Goal: Task Accomplishment & Management: Use online tool/utility

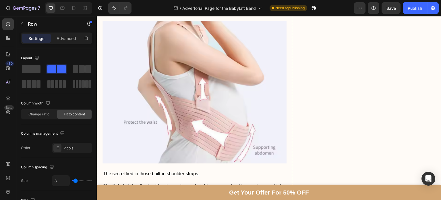
scroll to position [655, 0]
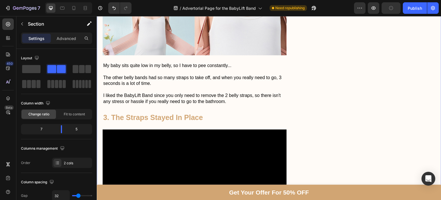
scroll to position [951, 0]
click at [73, 12] on div at bounding box center [73, 7] width 9 height 9
type input "0"
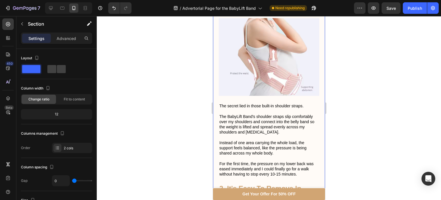
scroll to position [769, 0]
click at [53, 9] on icon at bounding box center [51, 8] width 6 height 6
type input "32"
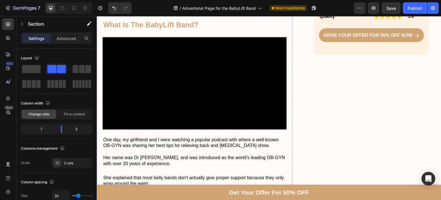
scroll to position [332, 0]
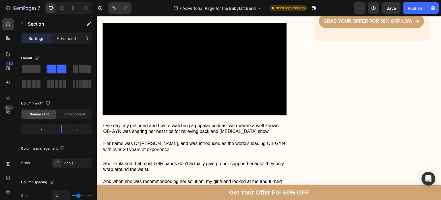
click at [72, 11] on div at bounding box center [73, 7] width 9 height 9
type input "0"
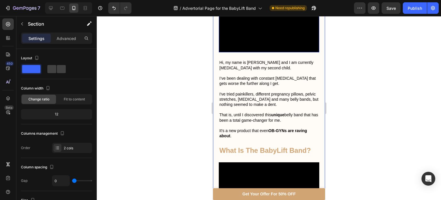
scroll to position [216, 0]
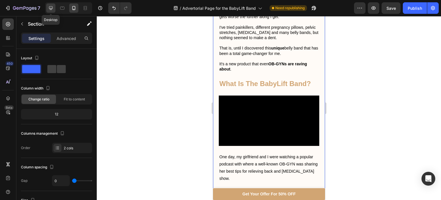
click at [51, 10] on icon at bounding box center [51, 8] width 6 height 6
type input "32"
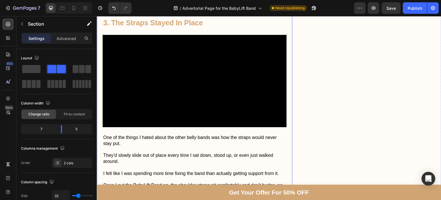
scroll to position [1226, 0]
